Goal: Transaction & Acquisition: Purchase product/service

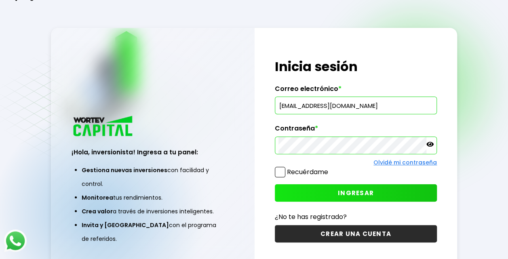
click at [348, 192] on span "INGRESAR" at bounding box center [356, 193] width 36 height 8
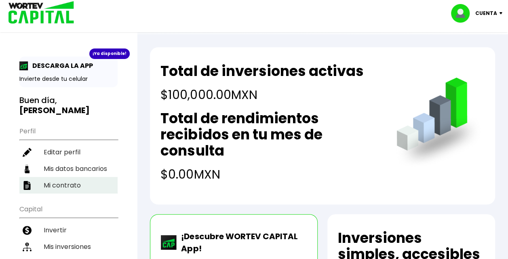
click at [63, 177] on li "Mi contrato" at bounding box center [68, 185] width 98 height 17
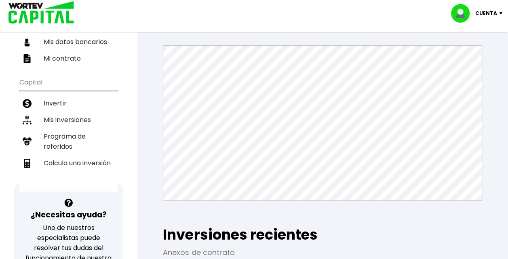
scroll to position [126, 0]
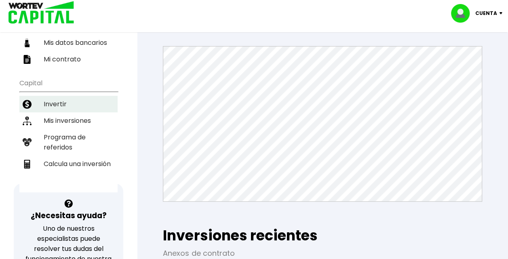
click at [65, 101] on li "Invertir" at bounding box center [68, 104] width 98 height 17
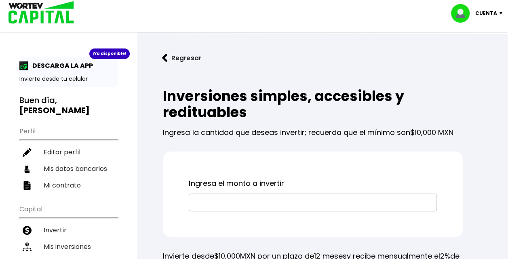
scroll to position [78, 0]
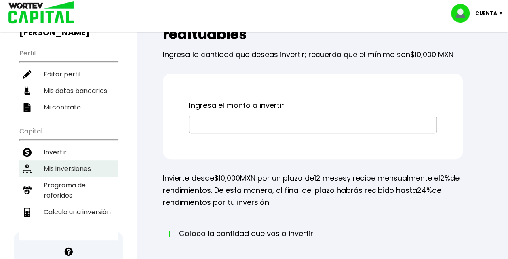
click at [78, 162] on li "Mis inversiones" at bounding box center [68, 168] width 98 height 17
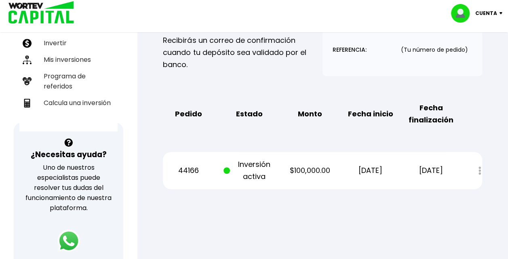
scroll to position [188, 0]
click at [477, 170] on div "Estado de cuenta" at bounding box center [474, 170] width 16 height 17
drag, startPoint x: 477, startPoint y: 170, endPoint x: 417, endPoint y: 177, distance: 60.6
click at [417, 177] on div "44166 Inversión activa $100,000.00 [DATE] [DATE] Estado de cuenta" at bounding box center [322, 170] width 319 height 37
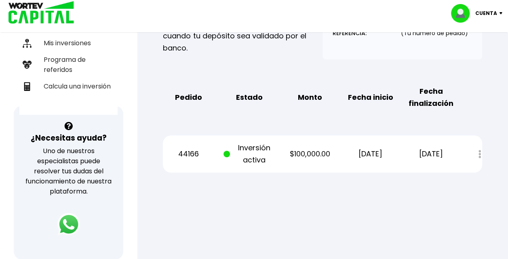
scroll to position [205, 0]
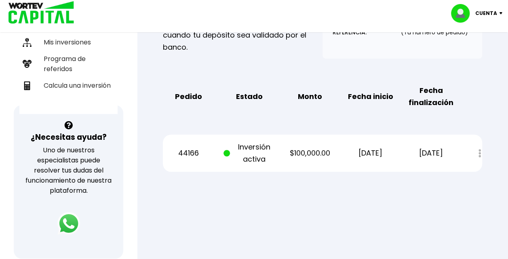
click at [225, 151] on span at bounding box center [227, 153] width 6 height 6
click at [443, 151] on p "[DATE]" at bounding box center [431, 153] width 51 height 12
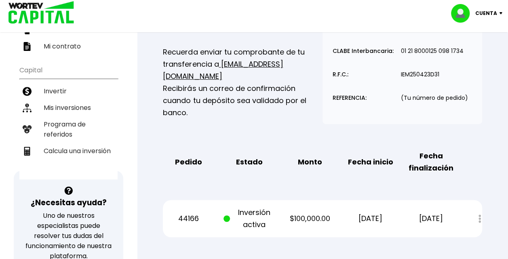
scroll to position [136, 0]
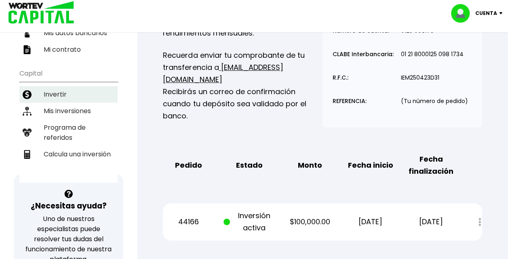
click at [74, 91] on li "Invertir" at bounding box center [68, 94] width 98 height 17
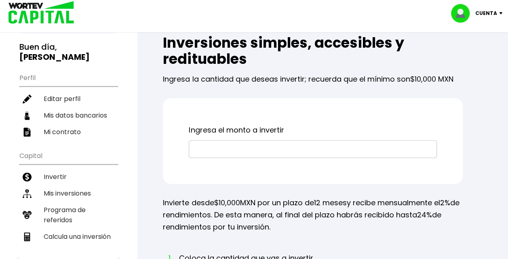
scroll to position [58, 0]
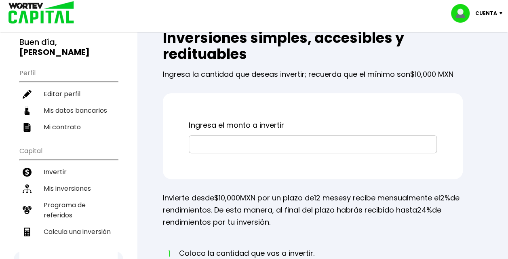
click at [285, 140] on input "text" at bounding box center [312, 144] width 241 height 17
click at [298, 143] on input "text" at bounding box center [312, 144] width 241 height 17
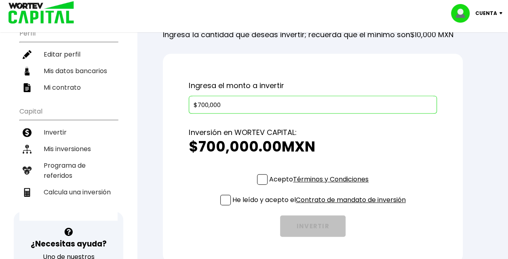
scroll to position [99, 0]
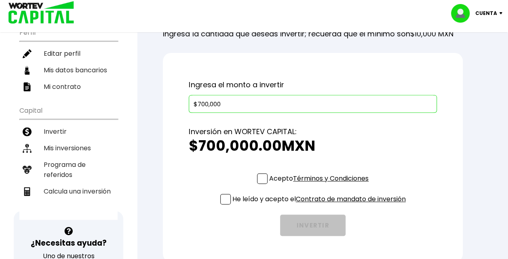
type input "$700,000"
click at [269, 177] on p "Acepto Términos y Condiciones" at bounding box center [318, 178] width 99 height 10
click at [321, 185] on input "Acepto Términos y Condiciones" at bounding box center [321, 185] width 0 height 0
click at [227, 195] on span at bounding box center [225, 199] width 11 height 11
click at [321, 205] on input "He leído y acepto el Contrato de mandato de inversión" at bounding box center [321, 205] width 0 height 0
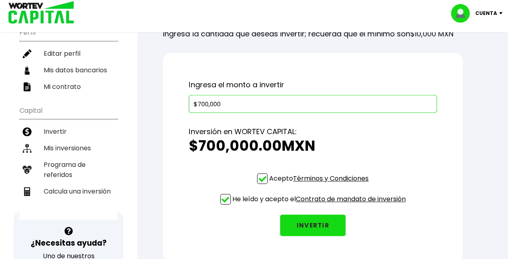
click at [310, 220] on button "INVERTIR" at bounding box center [312, 225] width 65 height 21
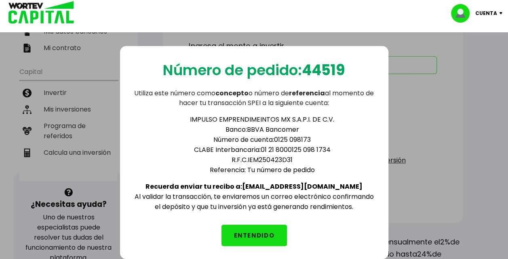
scroll to position [139, 0]
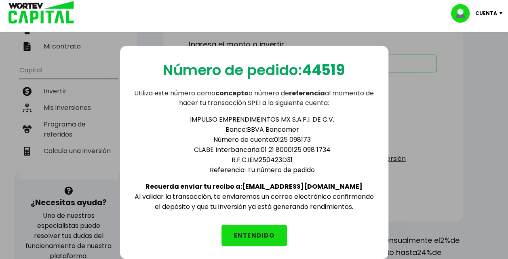
click at [273, 225] on button "ENTENDIDO" at bounding box center [254, 235] width 65 height 21
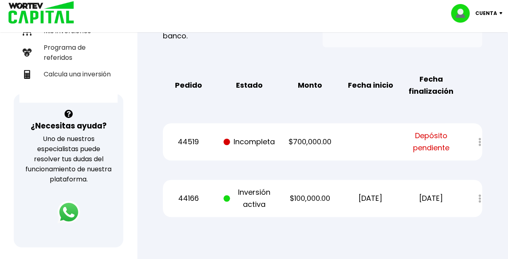
scroll to position [217, 0]
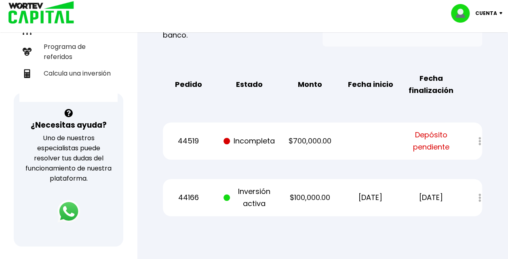
click at [429, 143] on span "Depósito pendiente" at bounding box center [431, 141] width 51 height 24
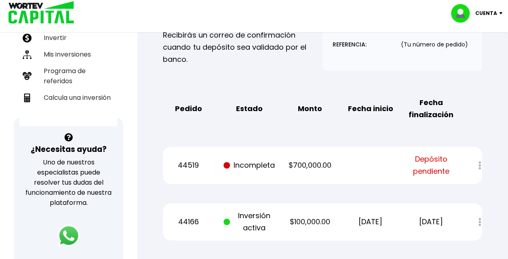
scroll to position [222, 0]
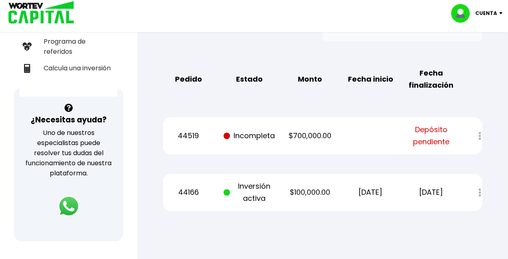
click at [479, 134] on div at bounding box center [474, 135] width 16 height 17
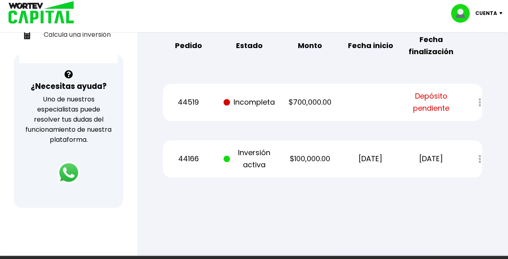
scroll to position [256, 0]
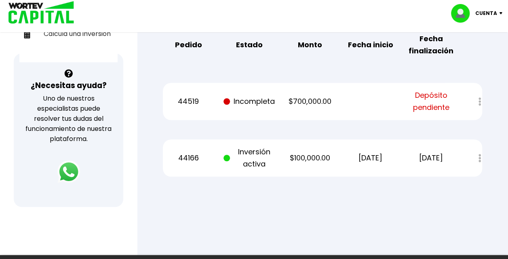
click at [255, 161] on p "Inversión activa" at bounding box center [249, 158] width 51 height 24
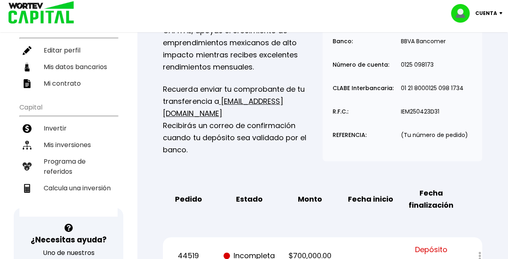
scroll to position [102, 0]
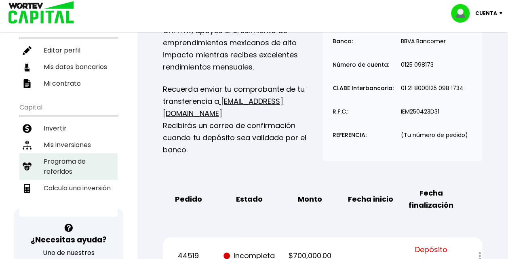
click at [64, 162] on li "Programa de referidos" at bounding box center [68, 166] width 98 height 27
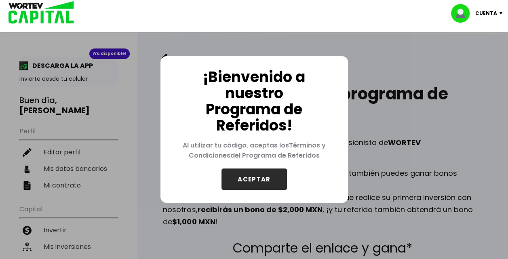
click at [269, 186] on button "ACEPTAR" at bounding box center [254, 179] width 65 height 21
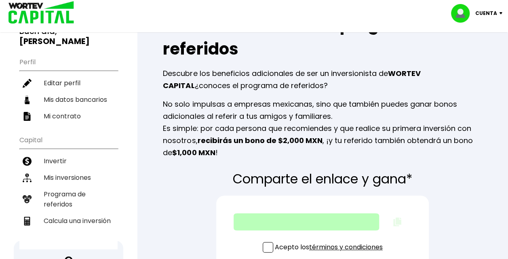
scroll to position [28, 0]
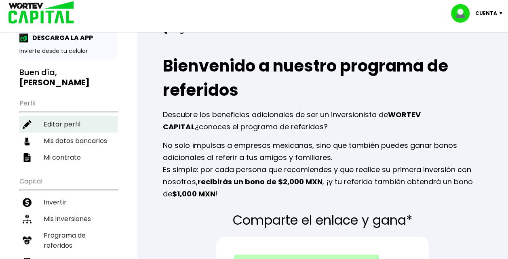
click at [73, 123] on li "Editar perfil" at bounding box center [68, 124] width 98 height 17
select select "Hombre"
select select "Licenciatura"
select select "MO"
select select "BBVA Bancomer"
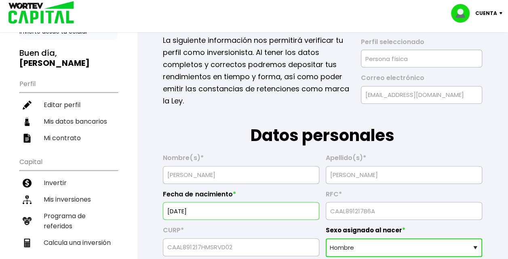
scroll to position [48, 0]
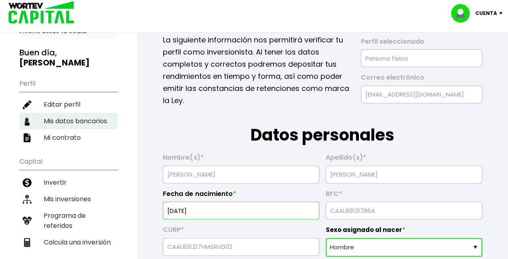
click at [97, 122] on li "Mis datos bancarios" at bounding box center [68, 121] width 98 height 17
select select "BBVA Bancomer"
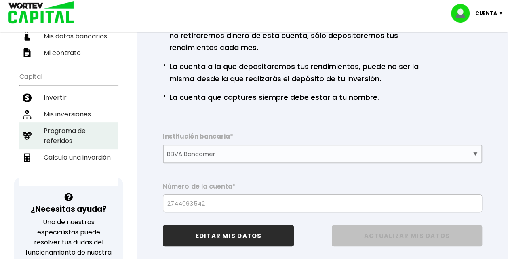
scroll to position [132, 0]
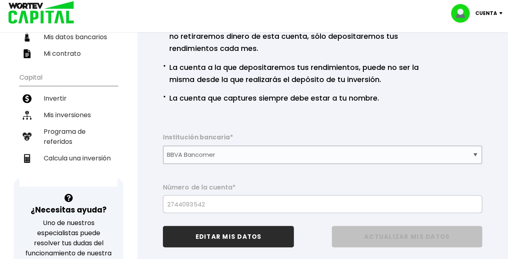
click at [320, 173] on div "Institución bancaria * Selecciona tu banco ABC Capital Actinver Afirme Albo ASP…" at bounding box center [322, 173] width 319 height 80
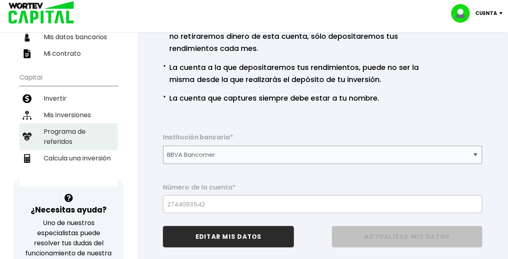
click at [92, 134] on li "Programa de referidos" at bounding box center [68, 136] width 98 height 27
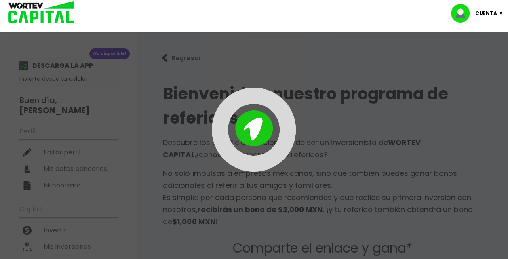
type input "[URL][DOMAIN_NAME]"
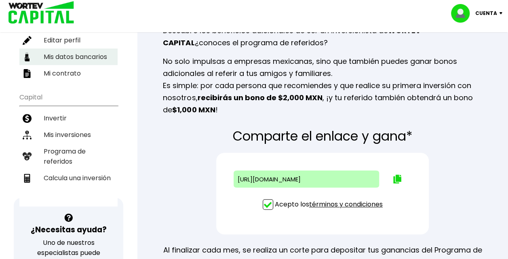
scroll to position [116, 0]
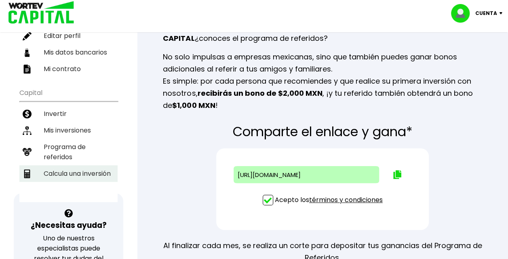
click at [64, 165] on li "Calcula una inversión" at bounding box center [68, 173] width 98 height 17
select select "1"
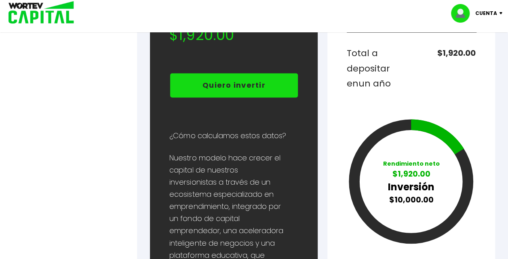
scroll to position [525, 0]
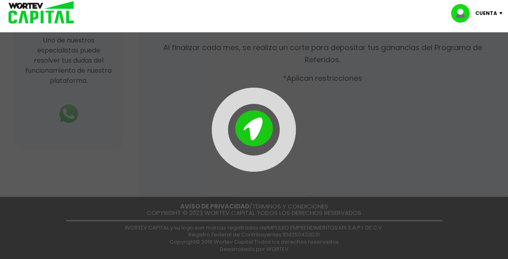
scroll to position [116, 0]
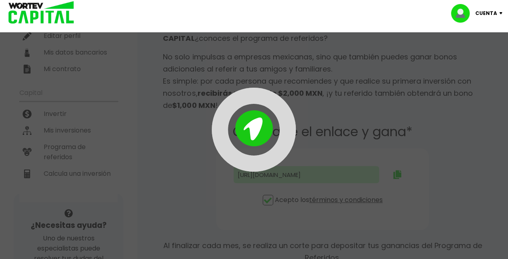
type input "[URL][DOMAIN_NAME]"
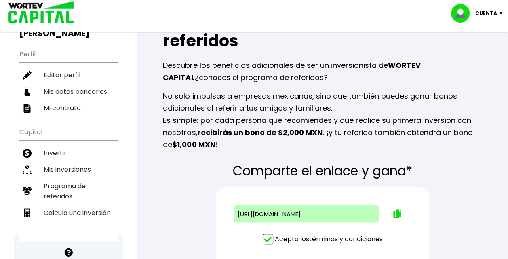
scroll to position [79, 0]
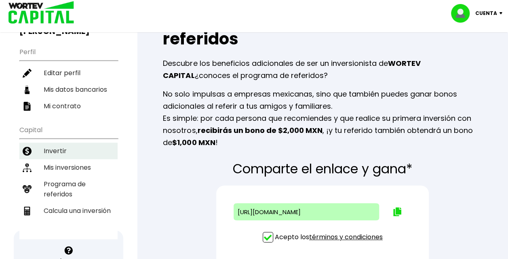
click at [65, 152] on li "Invertir" at bounding box center [68, 151] width 98 height 17
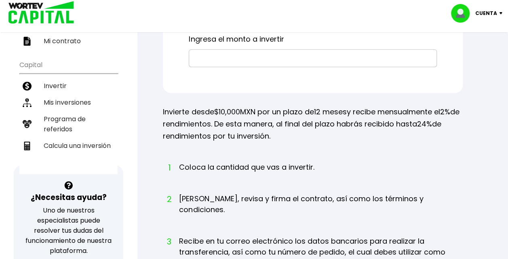
scroll to position [148, 0]
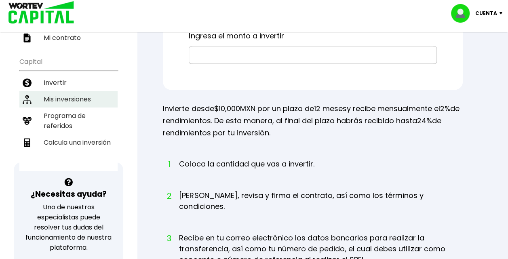
click at [68, 94] on li "Mis inversiones" at bounding box center [68, 99] width 98 height 17
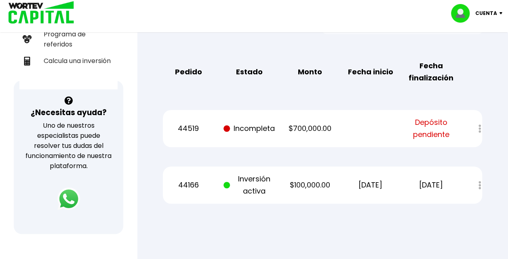
scroll to position [230, 0]
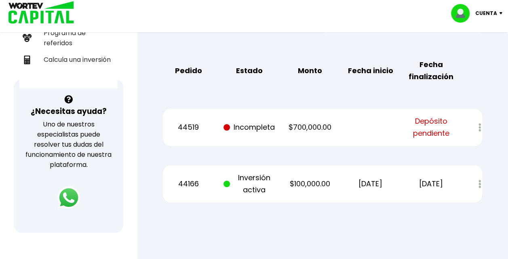
click at [227, 129] on span at bounding box center [227, 127] width 6 height 6
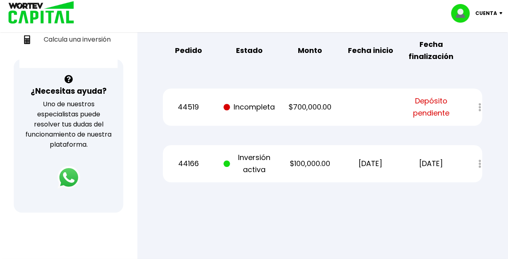
scroll to position [251, 0]
